Goal: Task Accomplishment & Management: Complete application form

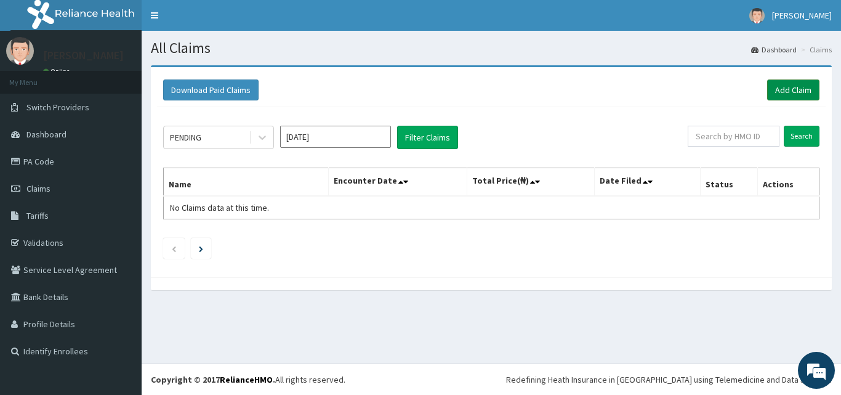
click at [779, 88] on link "Add Claim" at bounding box center [794, 89] width 52 height 21
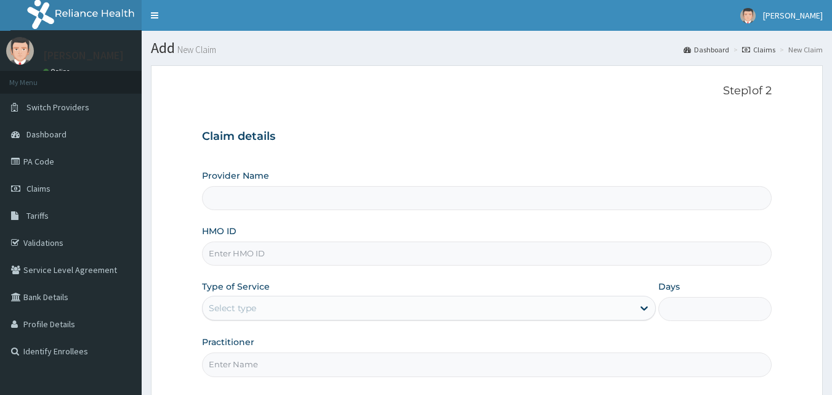
click at [779, 88] on form "Step 1 of 2 Claim details Provider Name HMO ID Type of Service Select type Days…" at bounding box center [487, 267] width 672 height 404
type input "Delight Beauty World Gym"
type input "1"
click at [238, 258] on input "HMO ID" at bounding box center [487, 253] width 570 height 24
type input "SOI/10010/B"
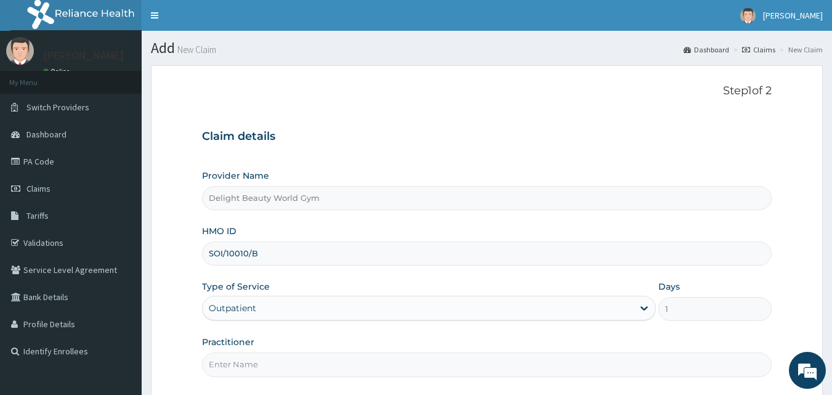
click at [265, 368] on input "Practitioner" at bounding box center [487, 364] width 570 height 24
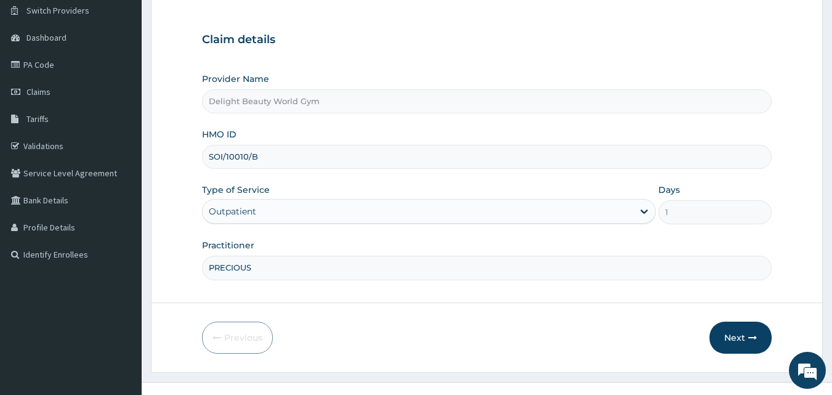
scroll to position [99, 0]
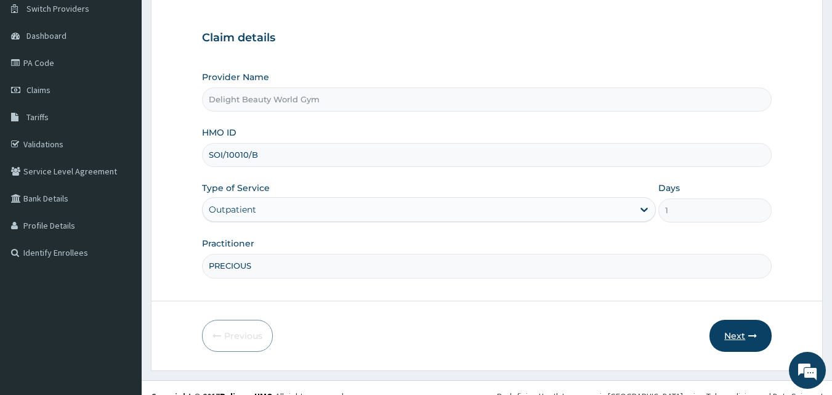
type input "PRECIOUS"
click at [740, 325] on button "Next" at bounding box center [741, 336] width 62 height 32
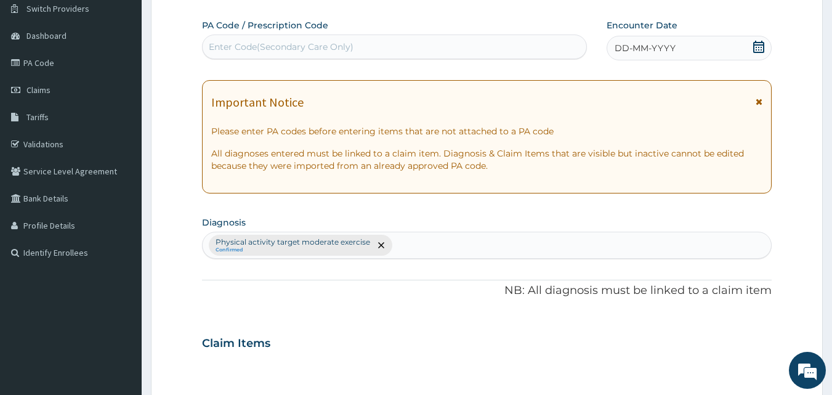
click at [264, 43] on div "Enter Code(Secondary Care Only)" at bounding box center [281, 47] width 145 height 12
type input "PA/OF5DD5"
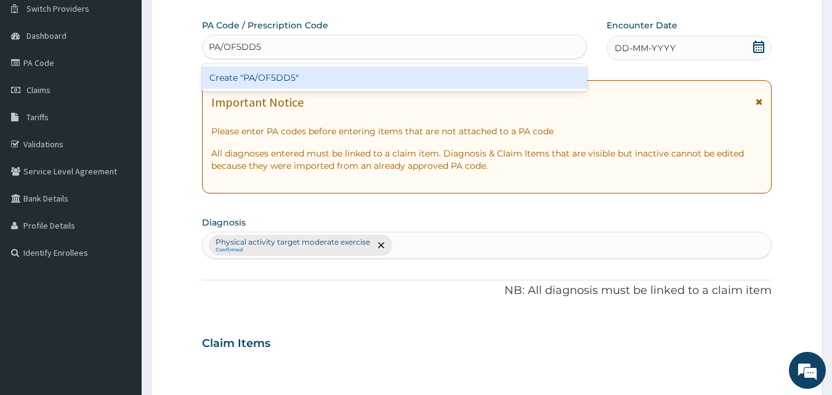
click at [312, 74] on div "Create "PA/OF5DD5"" at bounding box center [395, 78] width 386 height 22
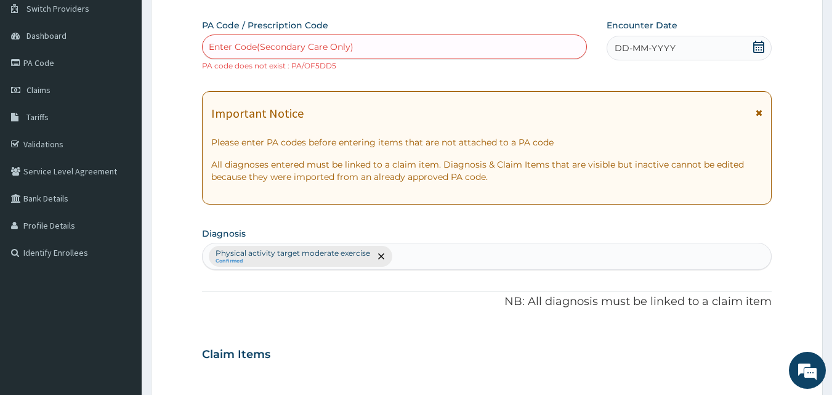
click at [320, 36] on div "Enter Code(Secondary Care Only)" at bounding box center [395, 46] width 386 height 25
type input "PA/0F5D57"
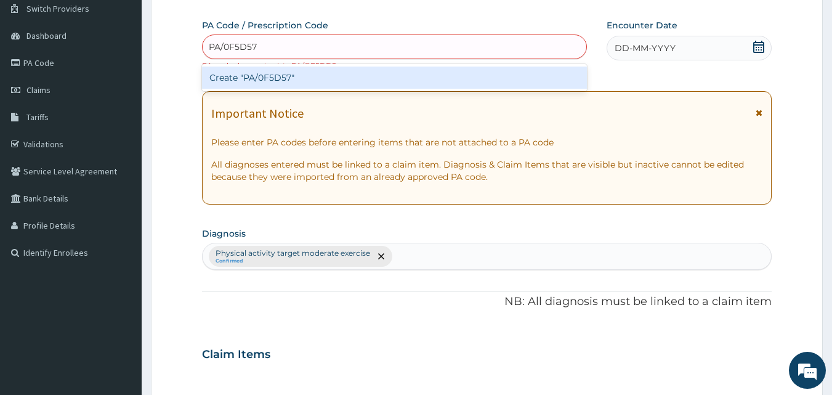
click at [252, 78] on div "Create "PA/0F5D57"" at bounding box center [395, 78] width 386 height 22
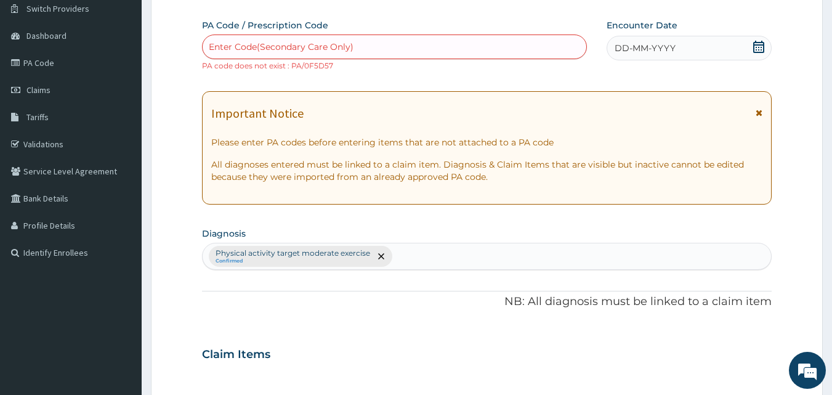
click at [290, 41] on div "Enter Code(Secondary Care Only)" at bounding box center [281, 47] width 145 height 12
type input "O"
type input "PA/OF5D57"
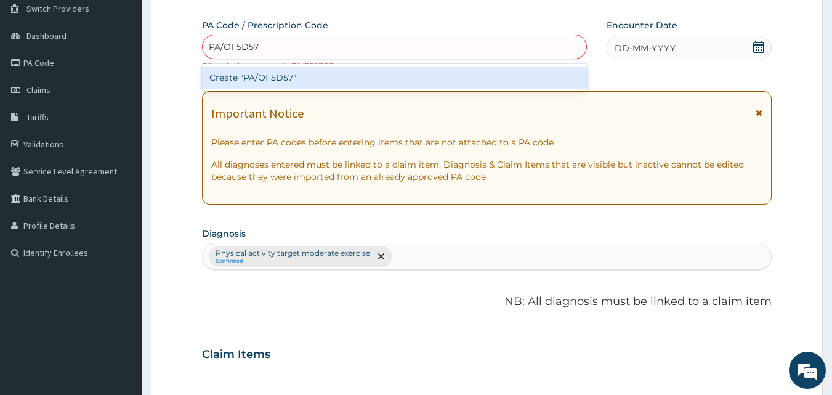
click at [272, 77] on div "Create "PA/OF5D57"" at bounding box center [395, 78] width 386 height 22
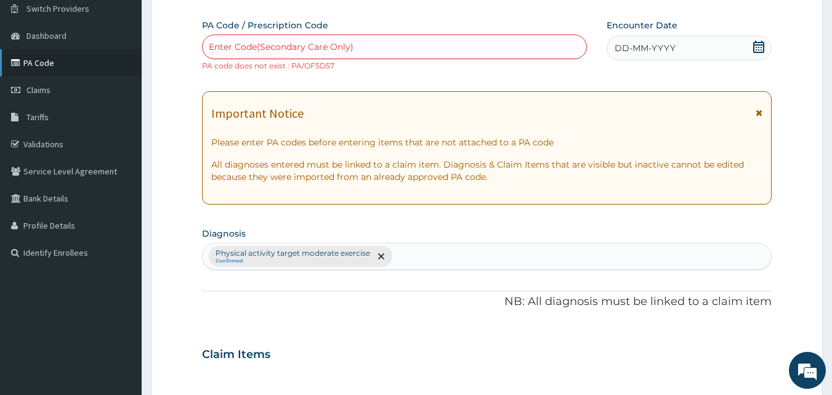
click at [37, 63] on link "PA Code" at bounding box center [71, 62] width 142 height 27
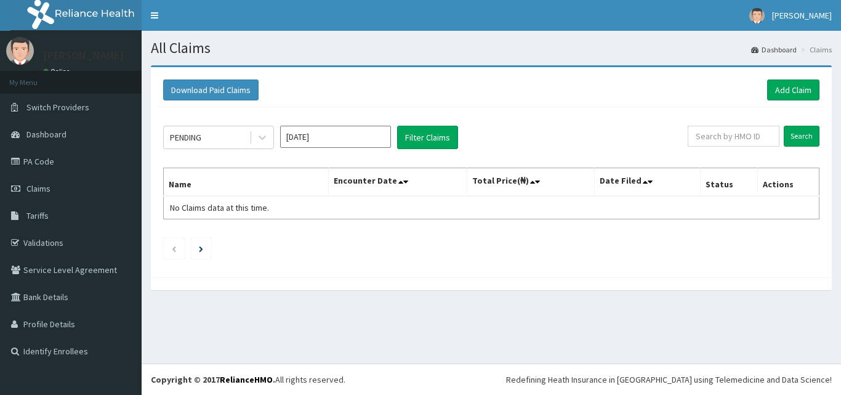
click at [237, 110] on div "PENDING Sep 2025 Filter Claims Search Name Encounter Date Total Price(₦) Date F…" at bounding box center [491, 189] width 669 height 164
click at [785, 88] on link "Add Claim" at bounding box center [794, 89] width 52 height 21
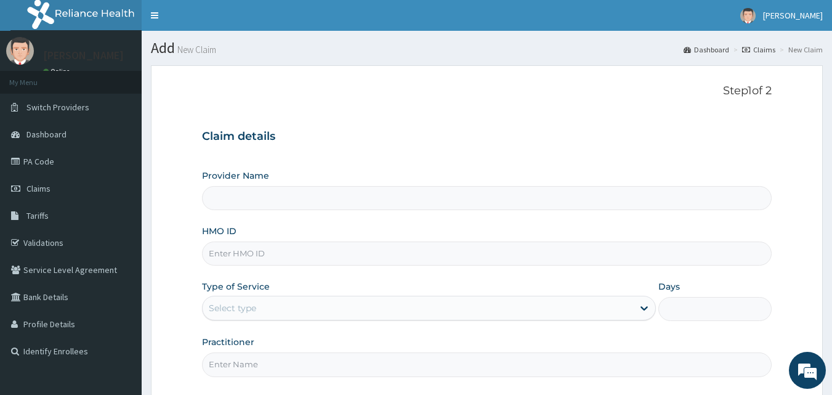
click at [248, 251] on input "HMO ID" at bounding box center [487, 253] width 570 height 24
type input "S"
type input "Delight Beauty World Gym"
type input "1"
type input "SOI/10010/B"
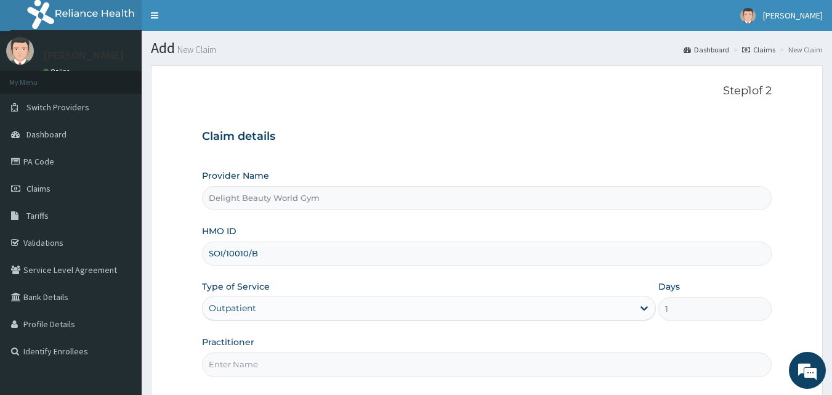
click at [343, 365] on input "Practitioner" at bounding box center [487, 364] width 570 height 24
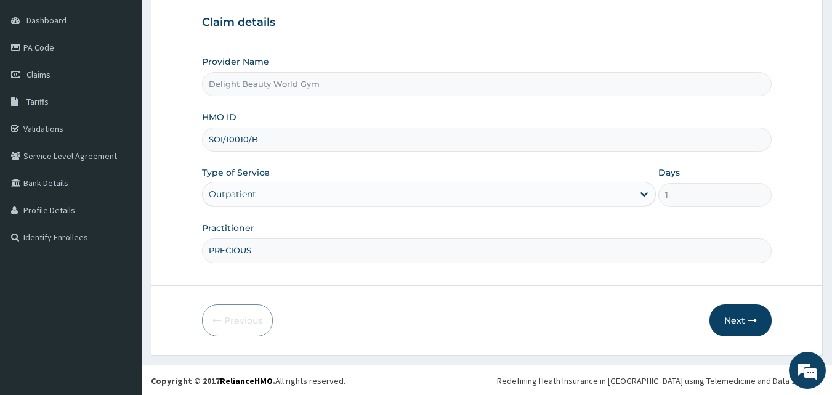
scroll to position [115, 0]
type input "PRECIOUS"
click at [748, 315] on button "Next" at bounding box center [741, 319] width 62 height 32
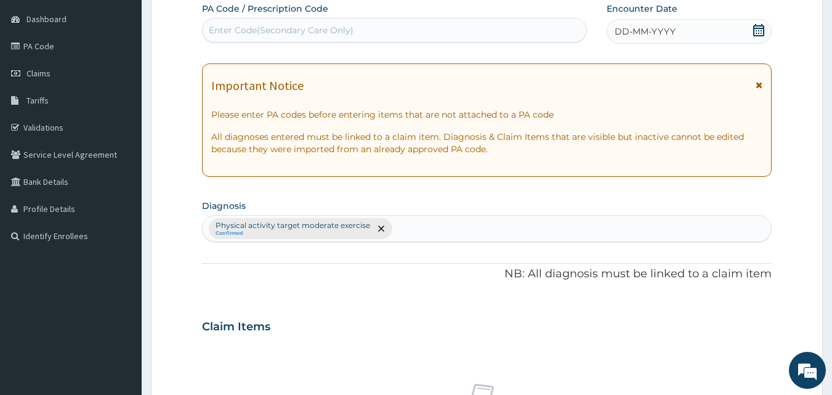
click at [407, 23] on div "Enter Code(Secondary Care Only)" at bounding box center [395, 30] width 384 height 20
type input "O"
type input "PA/OF5D5F"
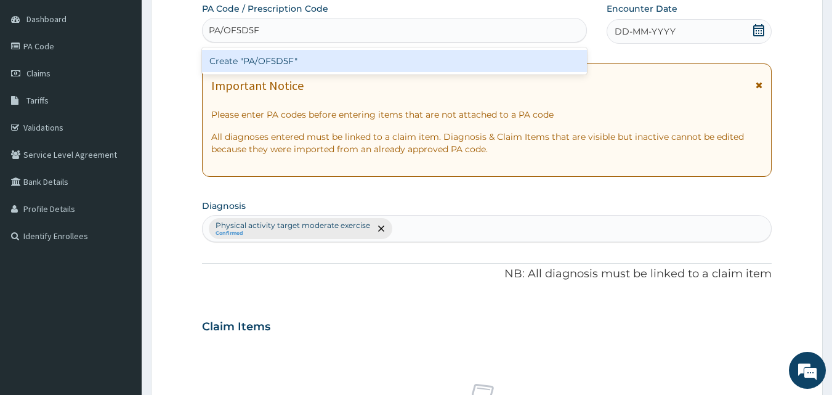
click at [270, 63] on div "Create "PA/OF5D5F"" at bounding box center [395, 61] width 386 height 22
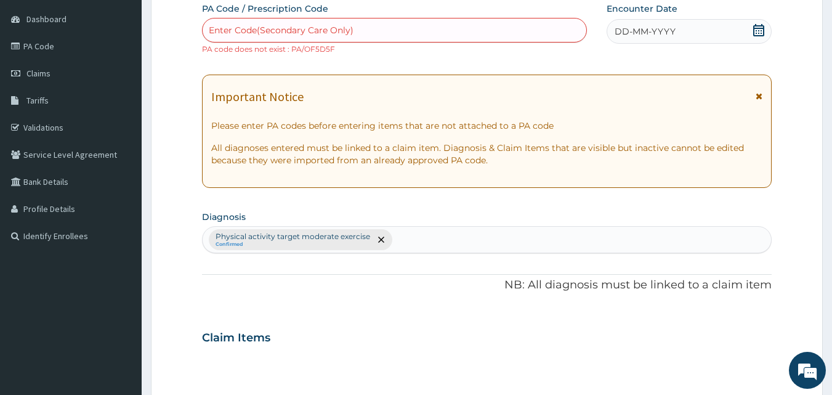
click at [272, 23] on div "Enter Code(Secondary Care Only)" at bounding box center [395, 30] width 384 height 20
type input "PA/0F5D5F"
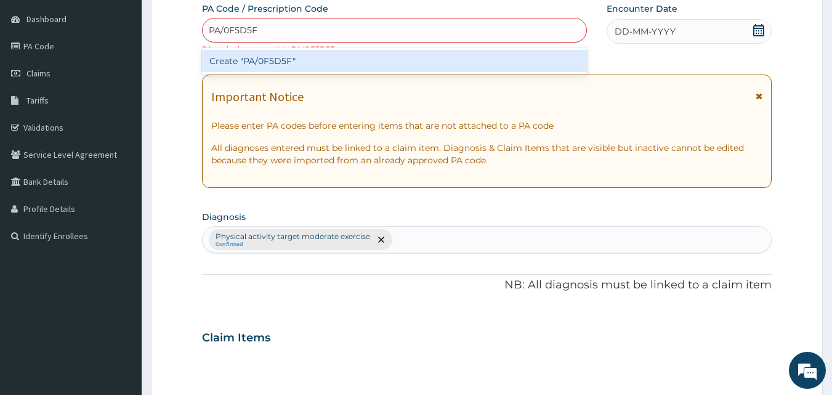
click at [248, 59] on div "Create "PA/0F5D5F"" at bounding box center [395, 61] width 386 height 22
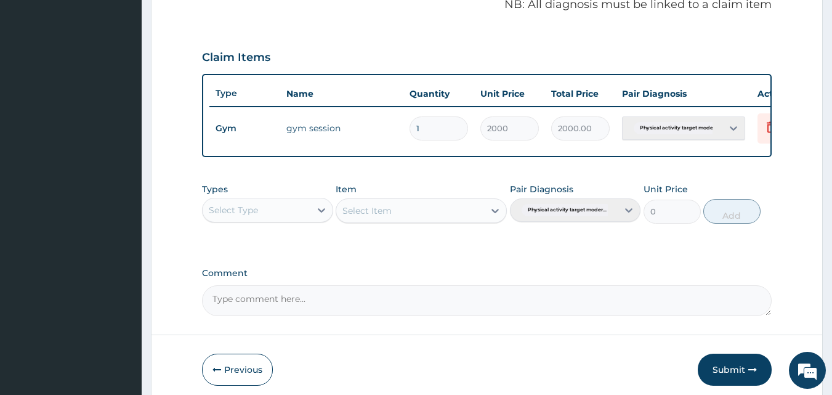
scroll to position [393, 0]
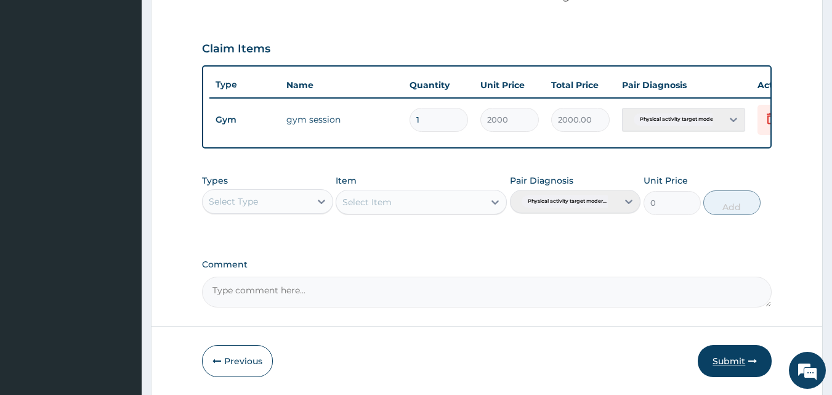
click at [732, 365] on button "Submit" at bounding box center [735, 361] width 74 height 32
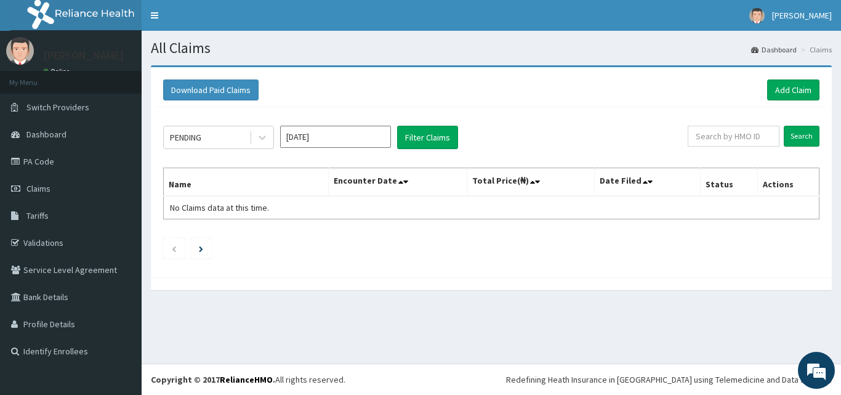
click at [618, 363] on footer "Redefining Heath Insurance in [GEOGRAPHIC_DATA] using Telemedicine and Data Sci…" at bounding box center [492, 378] width 700 height 31
click at [792, 84] on link "Add Claim" at bounding box center [794, 89] width 52 height 21
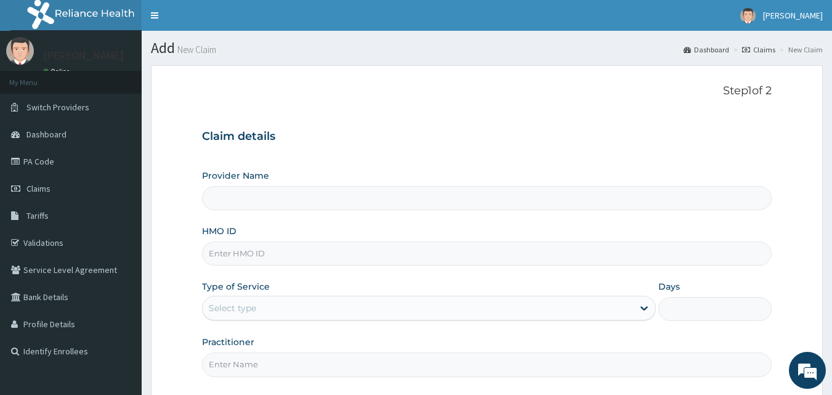
type input "Delight Beauty World Gym"
type input "1"
click at [298, 255] on input "HMO ID" at bounding box center [487, 253] width 570 height 24
type input "SOI/10010/C"
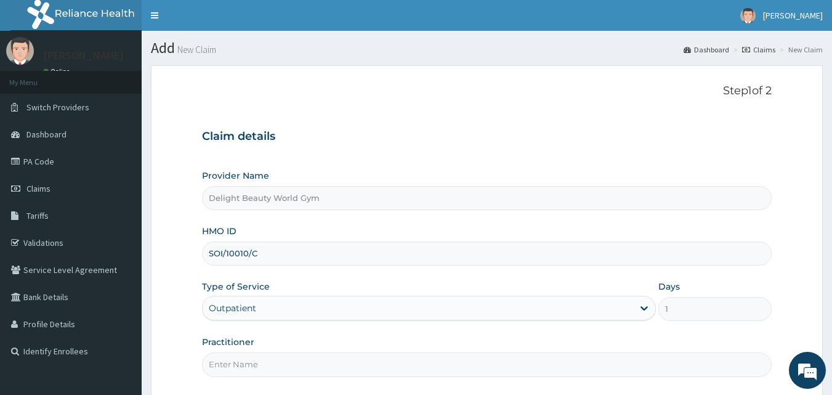
click at [237, 366] on input "Practitioner" at bounding box center [487, 364] width 570 height 24
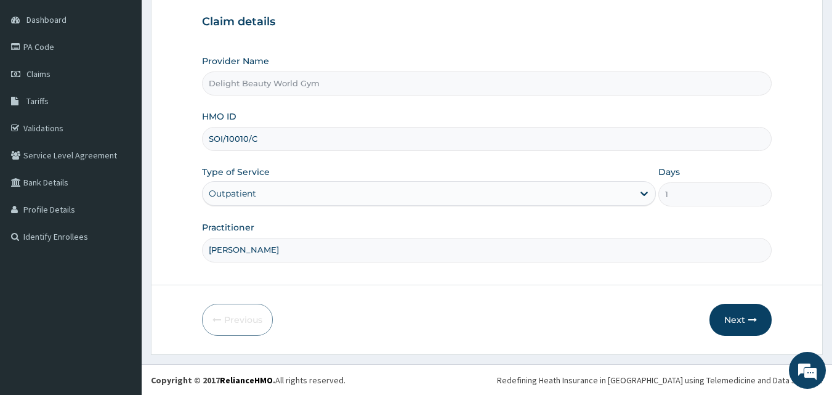
scroll to position [115, 0]
type input "MARTHA"
click at [745, 324] on button "Next" at bounding box center [741, 319] width 62 height 32
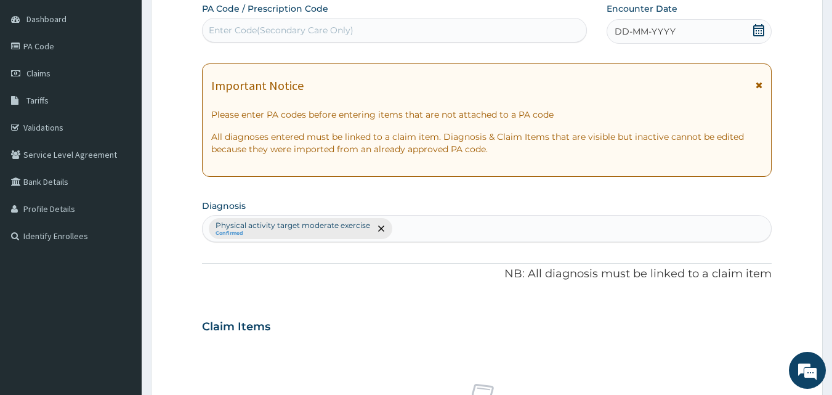
click at [253, 25] on div "Enter Code(Secondary Care Only)" at bounding box center [281, 30] width 145 height 12
type input "PA/ADB645"
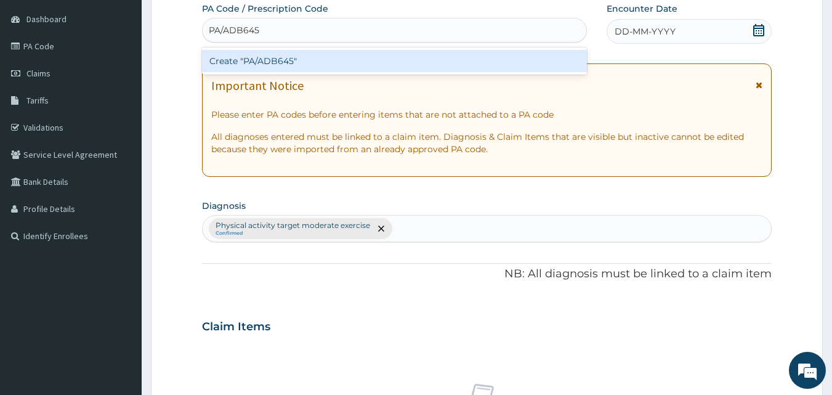
click at [249, 59] on div "Create "PA/ADB645"" at bounding box center [395, 61] width 386 height 22
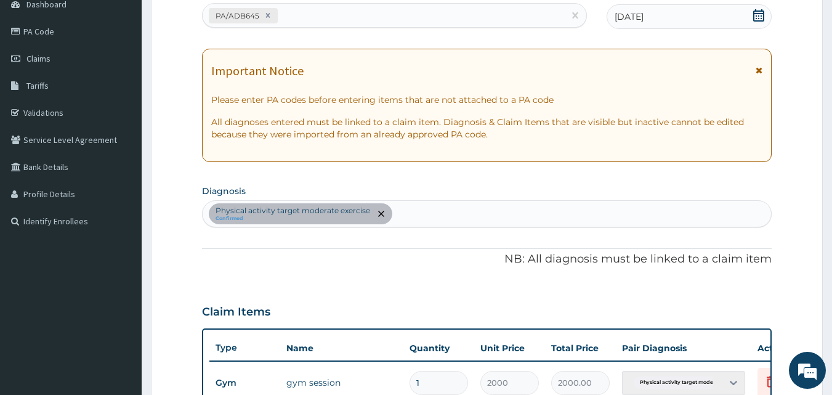
scroll to position [444, 0]
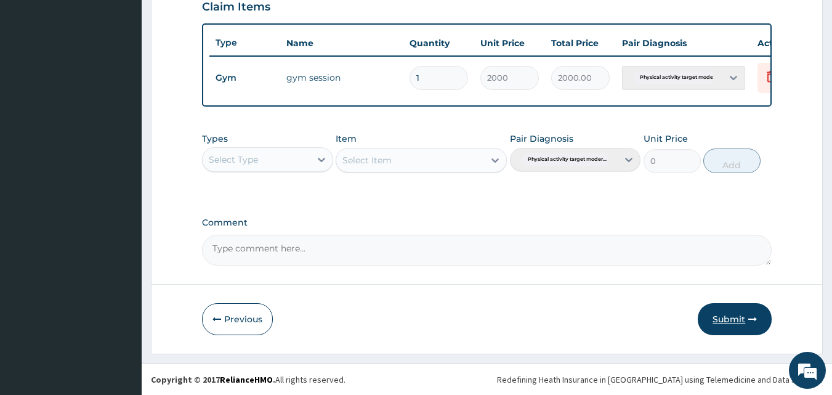
click at [726, 328] on button "Submit" at bounding box center [735, 319] width 74 height 32
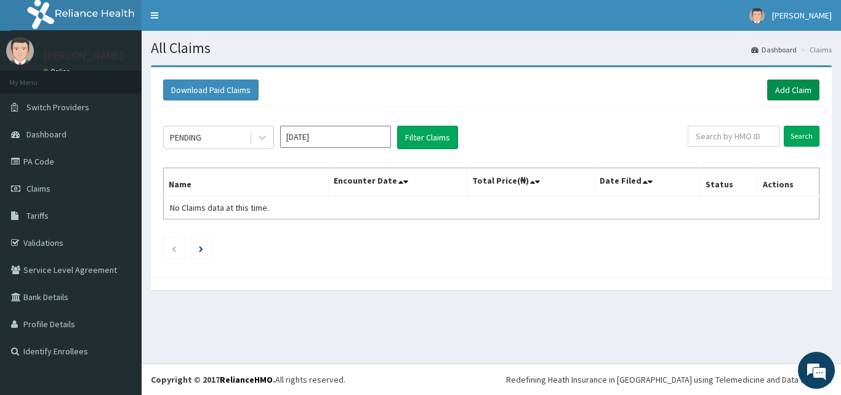
click at [785, 91] on link "Add Claim" at bounding box center [794, 89] width 52 height 21
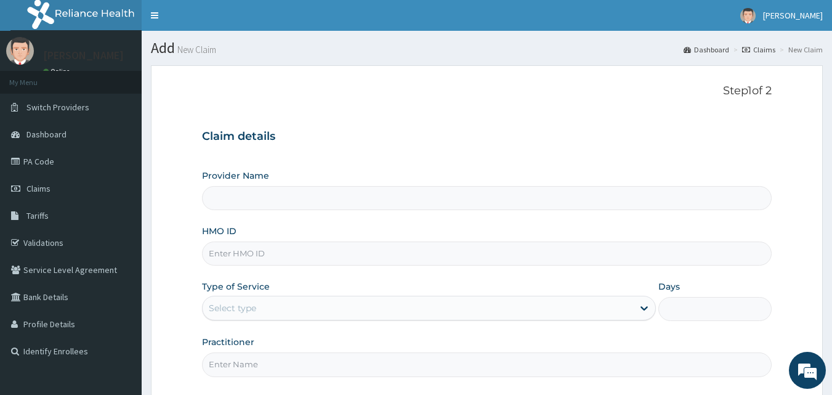
click at [251, 255] on input "HMO ID" at bounding box center [487, 253] width 570 height 24
type input "Delight Beauty World Gym"
type input "1"
type input "SOI/10010/E"
click at [224, 364] on input "Practitioner" at bounding box center [487, 364] width 570 height 24
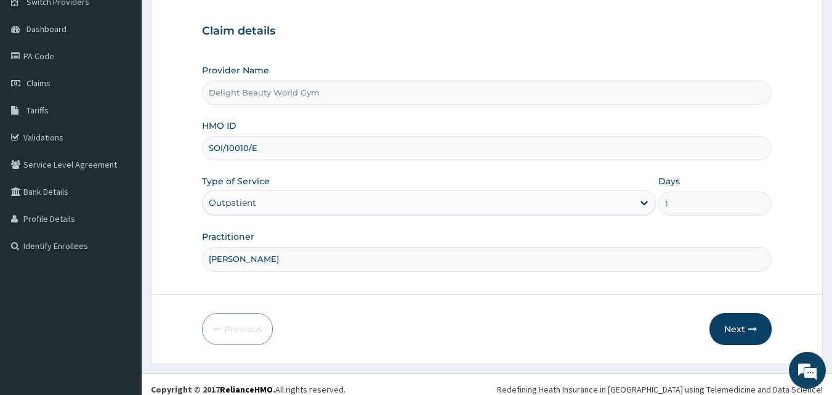
scroll to position [115, 0]
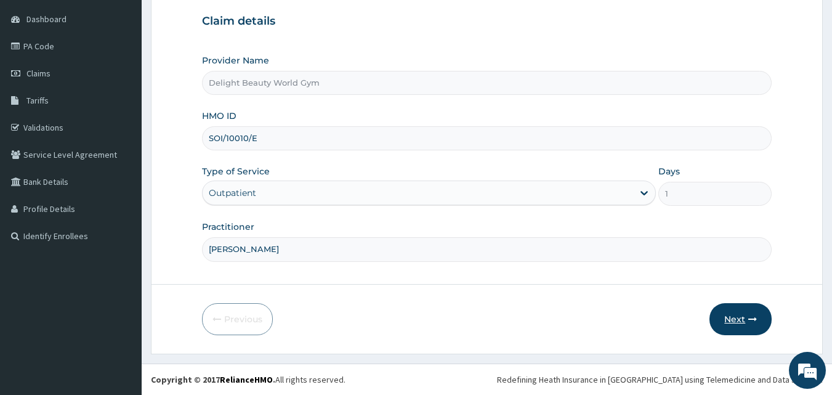
type input "[PERSON_NAME]"
click at [743, 323] on button "Next" at bounding box center [741, 319] width 62 height 32
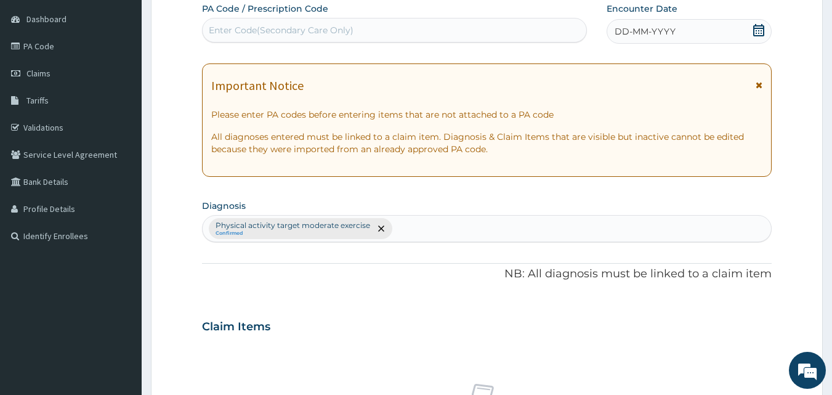
click at [294, 26] on div "Enter Code(Secondary Care Only)" at bounding box center [281, 30] width 145 height 12
type input "PA/OA"
drag, startPoint x: 294, startPoint y: 26, endPoint x: 235, endPoint y: 9, distance: 60.8
click at [235, 9] on div "PA Code / Prescription Code Select is focused ,type to refine list, press Down …" at bounding box center [395, 22] width 386 height 40
type input "7E"
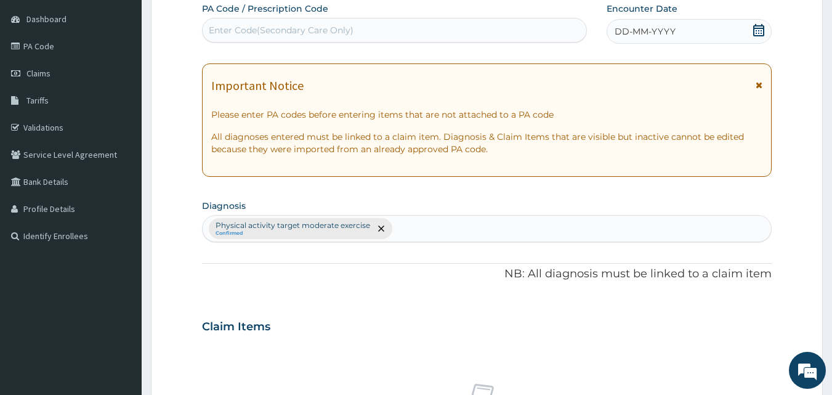
click at [225, 27] on div "Enter Code(Secondary Care Only)" at bounding box center [395, 30] width 384 height 20
type input "PA/OA7EBF"
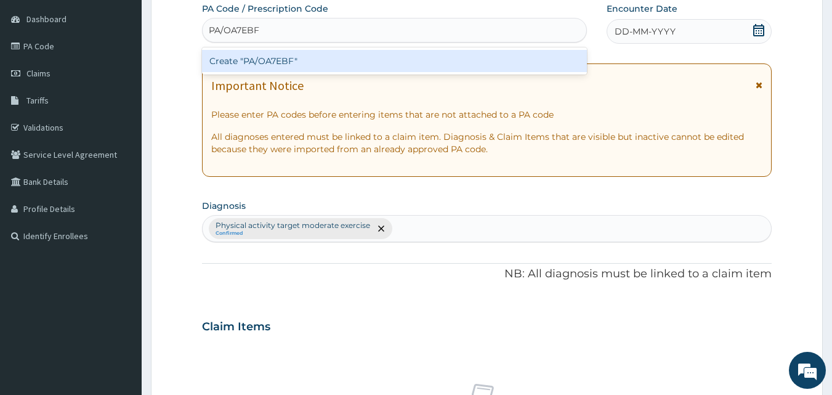
click at [222, 62] on div "Create "PA/OA7EBF"" at bounding box center [395, 61] width 386 height 22
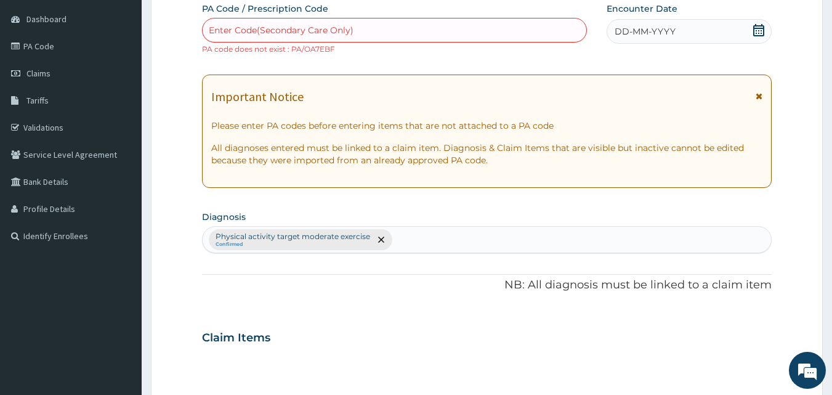
click at [229, 24] on div "Enter Code(Secondary Care Only)" at bounding box center [281, 30] width 145 height 12
type input "PA/OA7EBF"
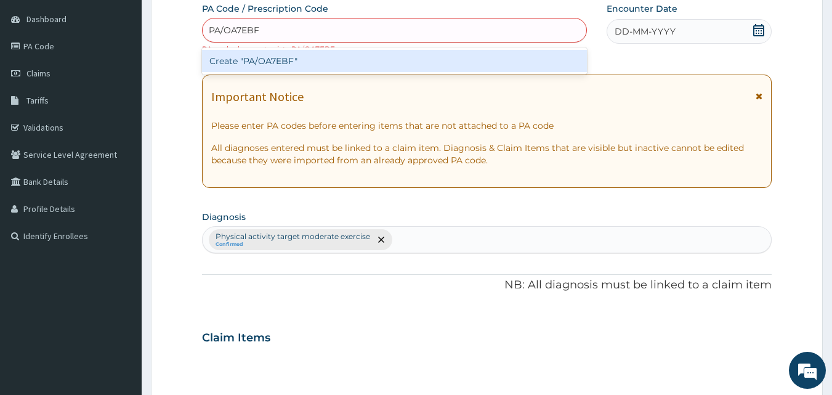
click at [262, 59] on div "Create "PA/OA7EBF"" at bounding box center [395, 61] width 386 height 22
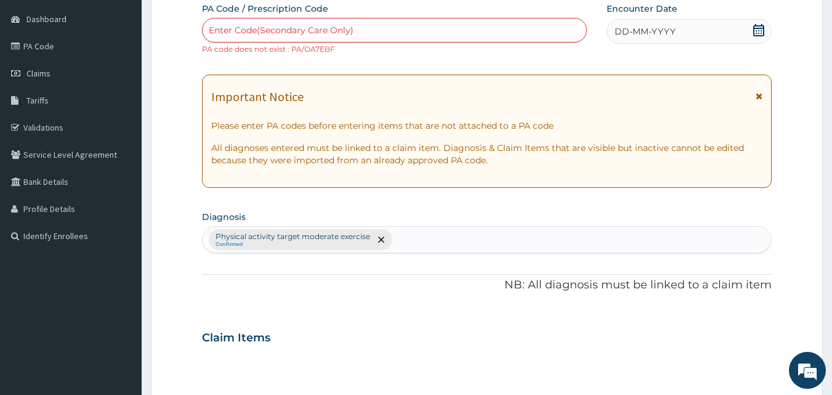
click at [253, 30] on div "Enter Code(Secondary Care Only)" at bounding box center [281, 30] width 145 height 12
type input "PA/0A7EBF"
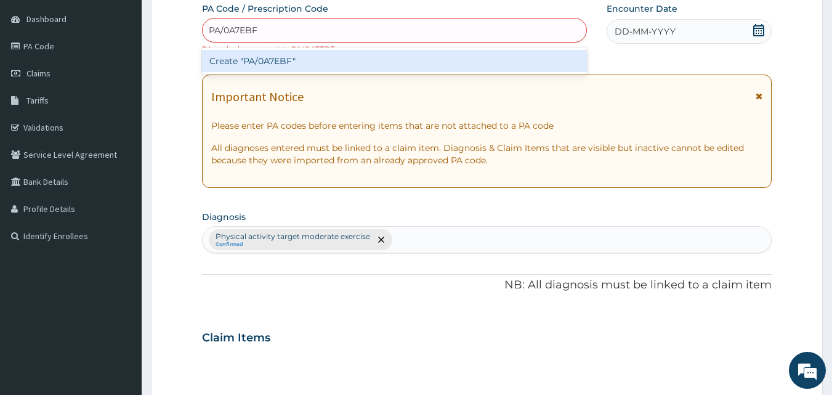
click at [291, 58] on div "Create "PA/0A7EBF"" at bounding box center [395, 61] width 386 height 22
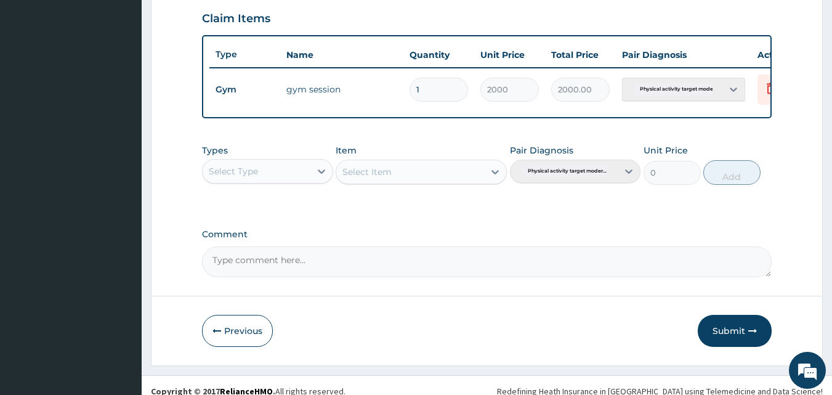
scroll to position [434, 0]
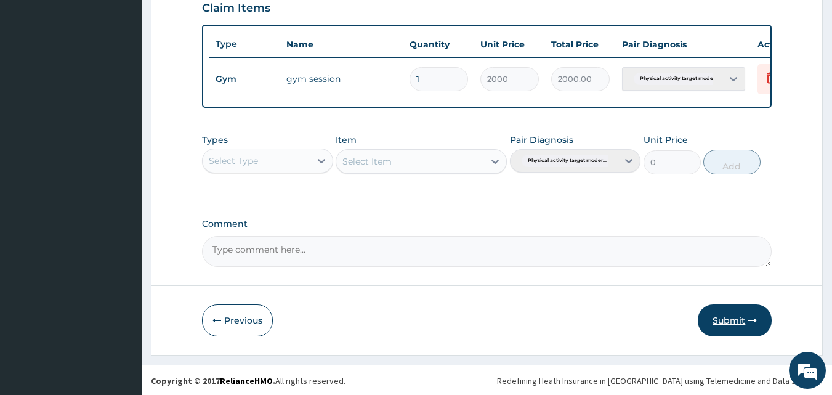
click at [752, 336] on button "Submit" at bounding box center [735, 320] width 74 height 32
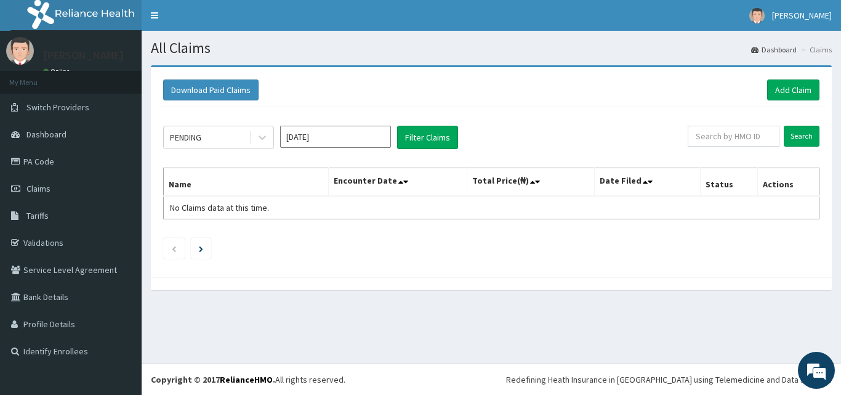
click at [405, 351] on div "All Claims Dashboard Claims Download Paid Claims Add Claim × Note you can only …" at bounding box center [492, 197] width 700 height 333
click at [82, 160] on link "PA Code" at bounding box center [71, 161] width 142 height 27
